Goal: Information Seeking & Learning: Check status

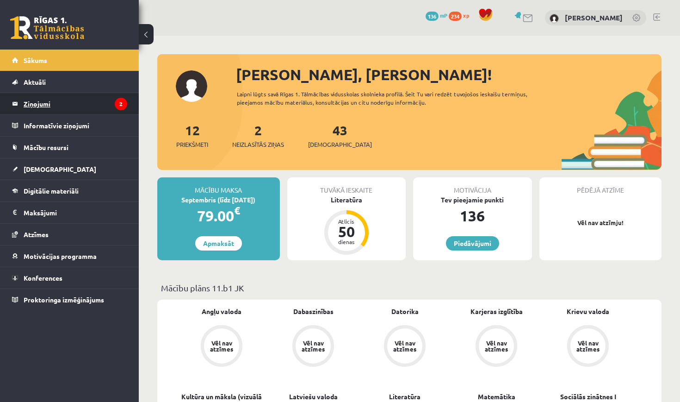
click at [65, 100] on legend "Ziņojumi 2" at bounding box center [76, 103] width 104 height 21
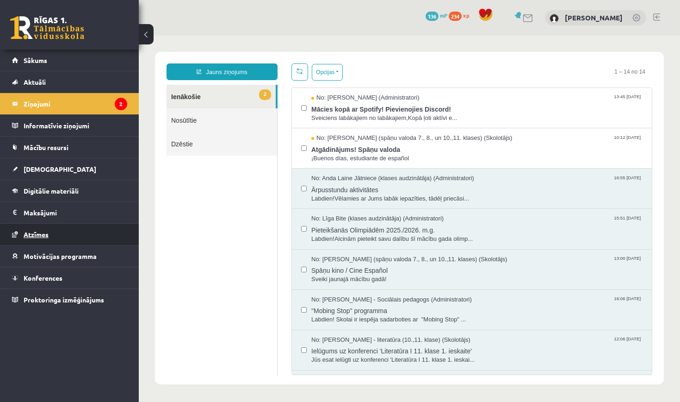
click at [59, 227] on link "Atzīmes" at bounding box center [69, 234] width 115 height 21
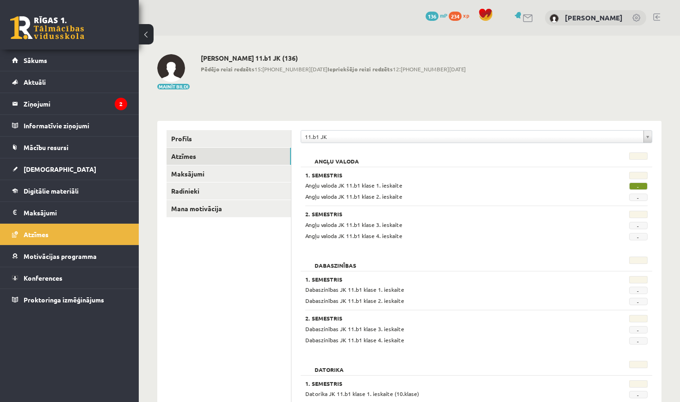
click at [353, 185] on span "Angļu valoda JK 11.b1 klase 1. ieskaite" at bounding box center [353, 184] width 97 height 7
click at [638, 186] on span "-" at bounding box center [638, 185] width 19 height 7
click at [206, 167] on link "Maksājumi" at bounding box center [229, 173] width 124 height 17
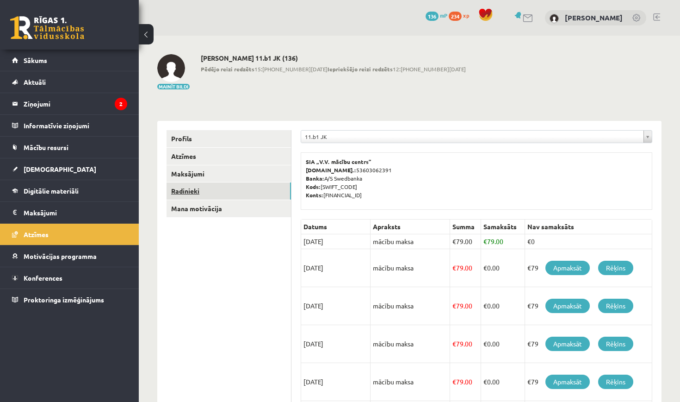
click at [209, 193] on link "Radinieki" at bounding box center [229, 190] width 124 height 17
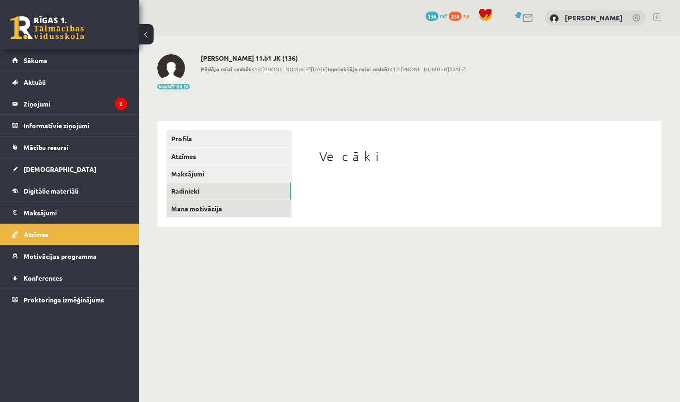
click at [201, 203] on link "Mana motivācija" at bounding box center [229, 208] width 124 height 17
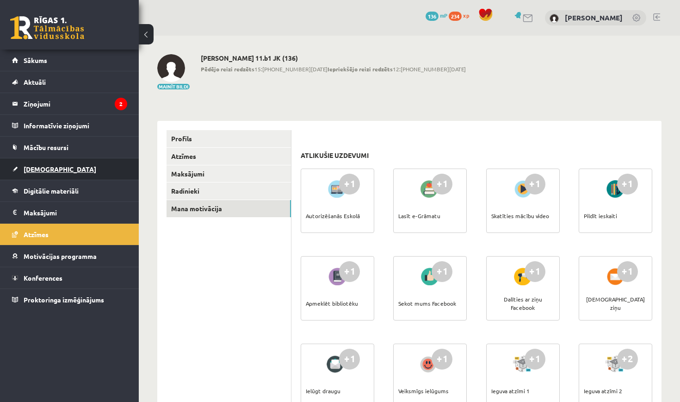
click at [75, 169] on link "[DEMOGRAPHIC_DATA]" at bounding box center [69, 168] width 115 height 21
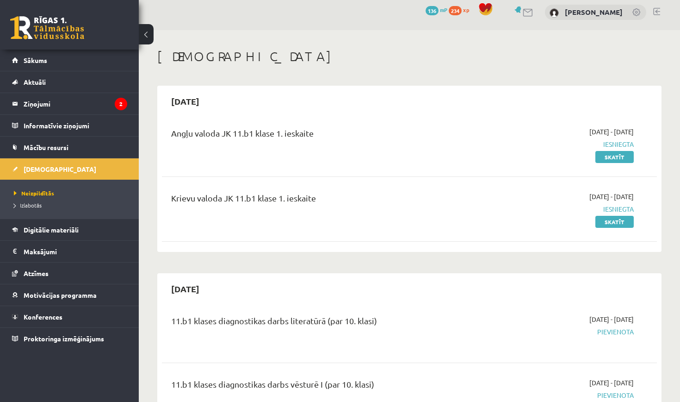
scroll to position [15, 0]
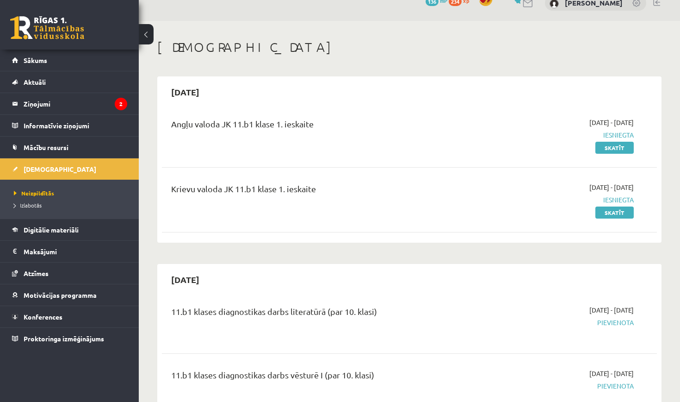
click at [614, 128] on div "[DATE] - [DATE] Iesniegta Skatīt" at bounding box center [561, 135] width 159 height 35
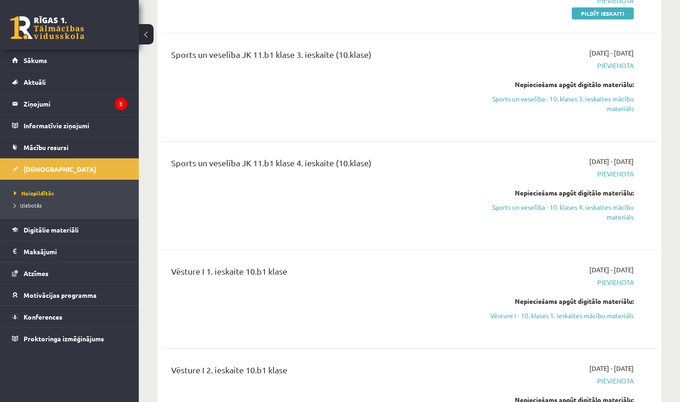
scroll to position [6873, 0]
